Goal: Task Accomplishment & Management: Use online tool/utility

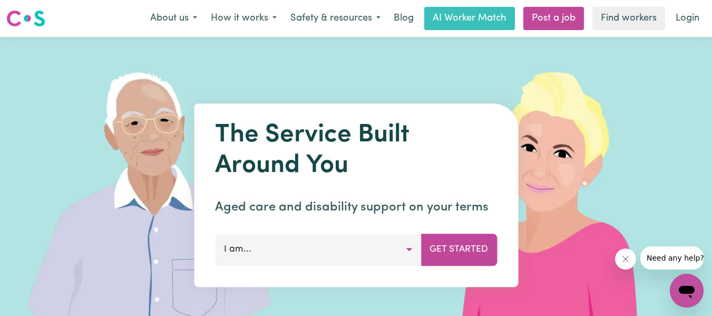
click at [406, 249] on button "I am..." at bounding box center [318, 249] width 206 height 32
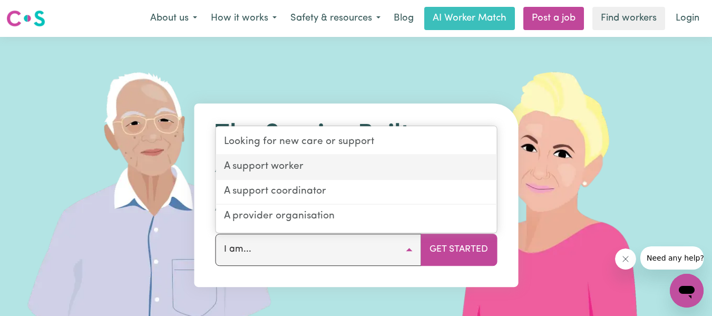
click at [369, 172] on link "A support worker" at bounding box center [355, 167] width 281 height 25
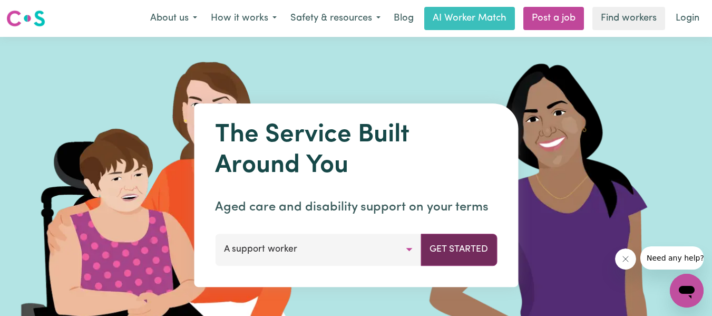
click at [453, 248] on button "Get Started" at bounding box center [458, 249] width 76 height 32
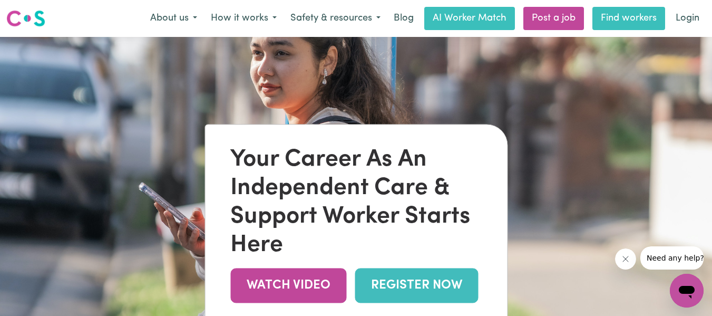
click at [617, 17] on link "Find workers" at bounding box center [628, 18] width 73 height 23
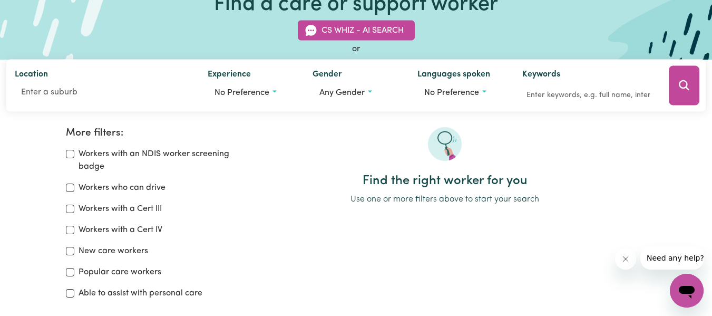
scroll to position [84, 0]
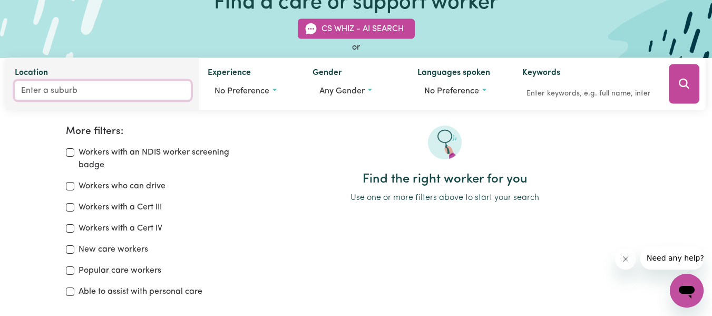
click at [87, 93] on input "Location" at bounding box center [103, 90] width 176 height 19
type input "[PERSON_NAME]"
type input "[GEOGRAPHIC_DATA], [GEOGRAPHIC_DATA], 2776"
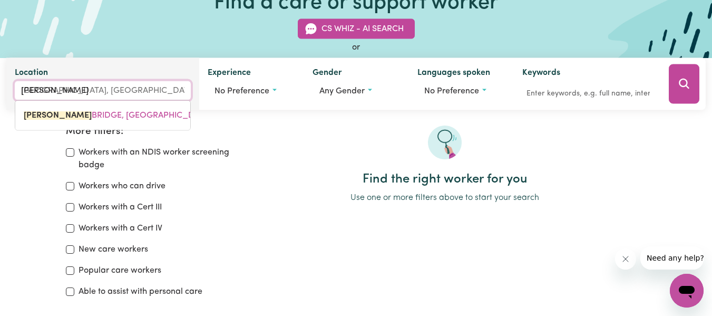
type input "faulconb"
type input "[GEOGRAPHIC_DATA], [GEOGRAPHIC_DATA], 2776"
type input "faulconbr"
type input "faulconbrIDGE, [GEOGRAPHIC_DATA], 2776"
type input "faulconbri"
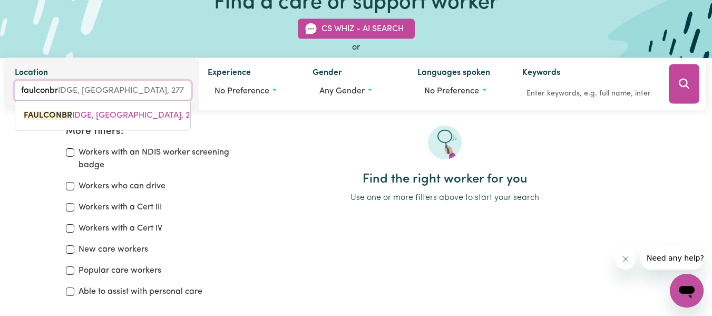
type input "faulconbriDGE, [GEOGRAPHIC_DATA], 2776"
type input "faulconbrid"
type input "faulconbridGE, [GEOGRAPHIC_DATA], 2776"
type input "faulconbridg"
type input "faulconbridgE, [GEOGRAPHIC_DATA], 2776"
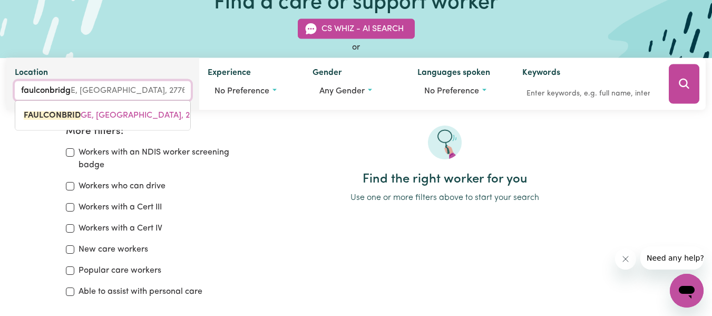
type input "faulconbridge"
type input "[GEOGRAPHIC_DATA], [GEOGRAPHIC_DATA], 2776"
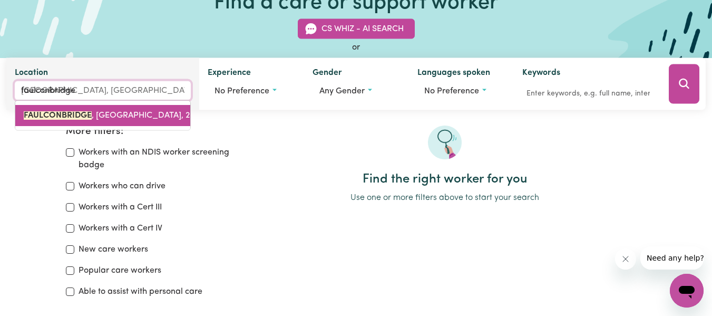
click at [62, 111] on mark "FAULCONBRIDGE" at bounding box center [58, 115] width 68 height 8
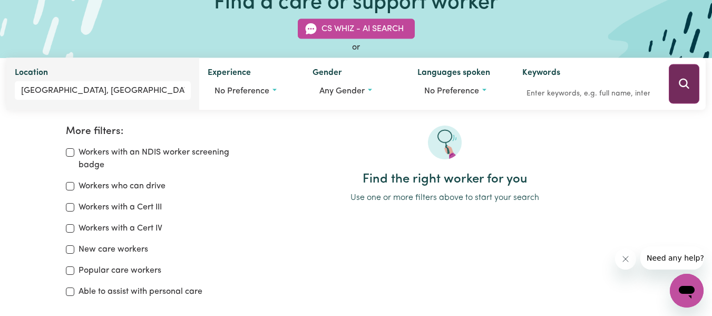
click at [688, 86] on icon "Search" at bounding box center [684, 83] width 13 height 13
